Goal: Transaction & Acquisition: Purchase product/service

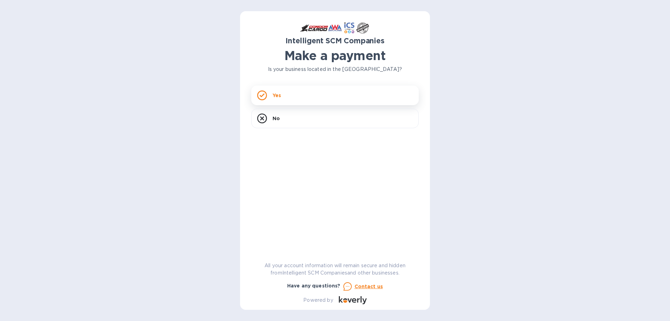
click at [283, 95] on div "Yes" at bounding box center [335, 96] width 168 height 20
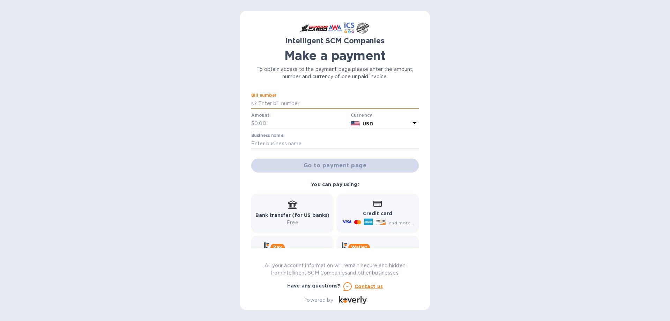
click at [283, 102] on input "text" at bounding box center [338, 103] width 162 height 10
drag, startPoint x: 274, startPoint y: 107, endPoint x: 251, endPoint y: 103, distance: 23.1
click at [251, 103] on div "№ S00" at bounding box center [335, 103] width 168 height 10
type input "S00519831"
click at [260, 119] on input "text" at bounding box center [301, 123] width 94 height 10
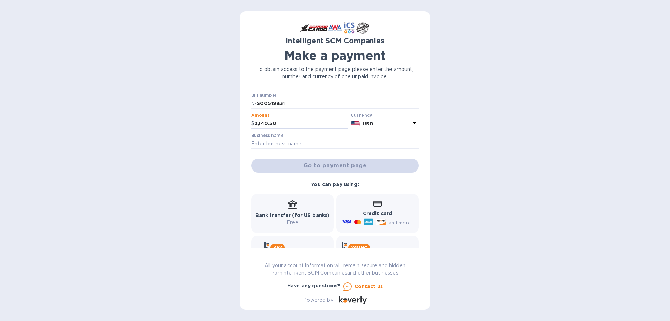
type input "2,140.50"
click at [301, 143] on input "text" at bounding box center [335, 144] width 168 height 10
type input "Island Cargo Support"
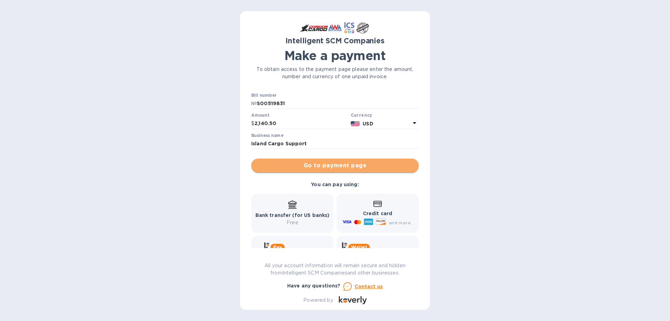
click at [350, 165] on span "Go to payment page" at bounding box center [335, 165] width 156 height 8
